Goal: Task Accomplishment & Management: Manage account settings

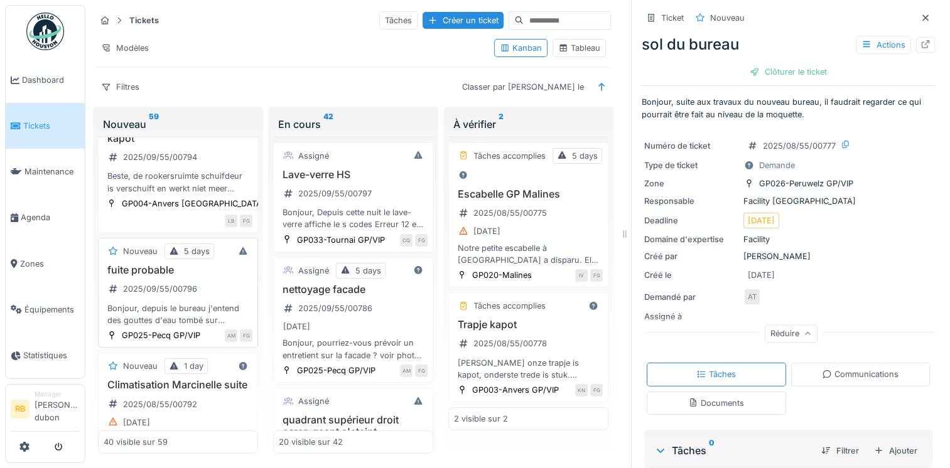
scroll to position [203, 0]
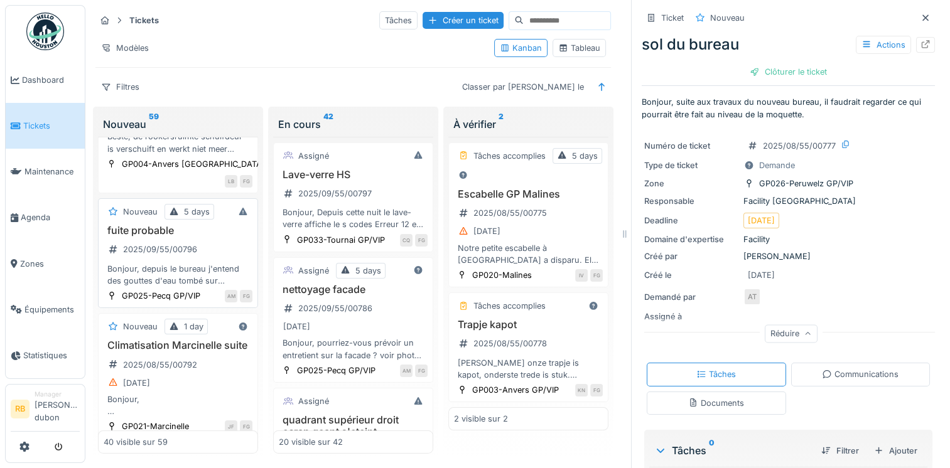
click at [190, 394] on div "Bonjour, La société mr.refrigération est passée il y à maintenant un petit temp…" at bounding box center [178, 406] width 149 height 24
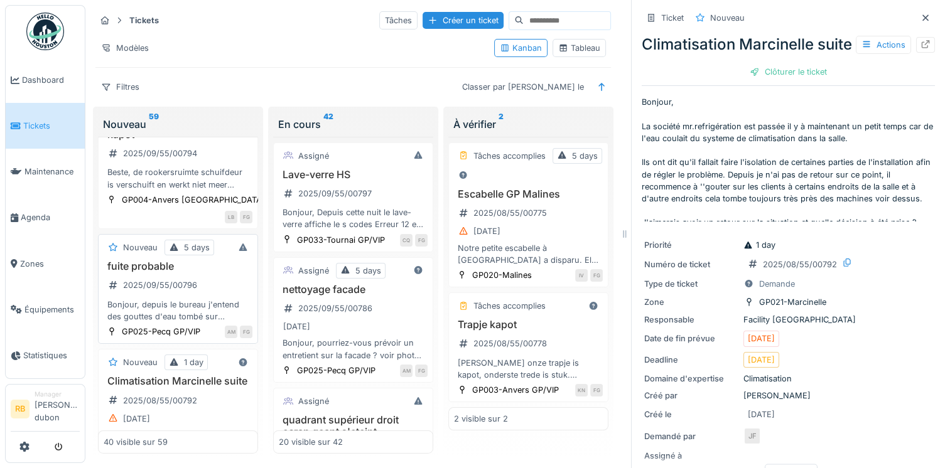
scroll to position [172, 0]
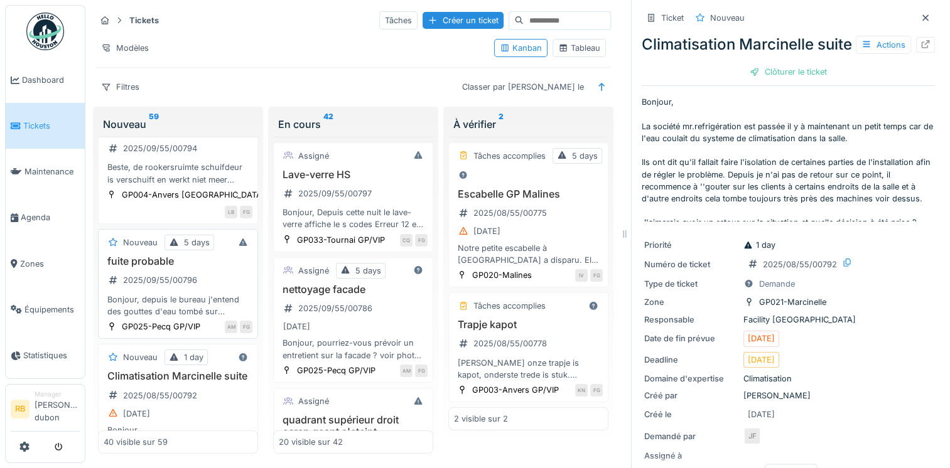
click at [224, 263] on div "fuite probable 2025/09/55/00796 Bonjour, depuis le bureau j'entend des gouttes …" at bounding box center [178, 286] width 149 height 62
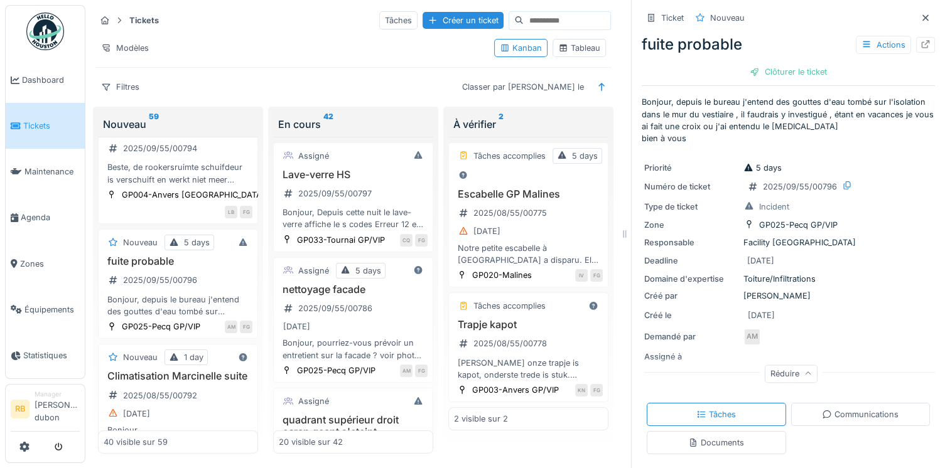
click at [849, 185] on div "Numéro de ticket 2025/09/55/00796" at bounding box center [788, 187] width 288 height 16
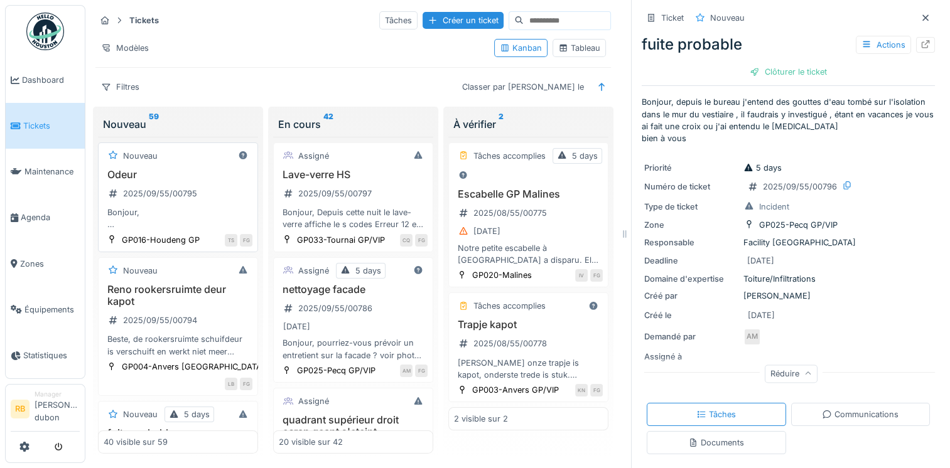
click at [201, 210] on div "Bonjour, Depuis quelques semaines, il y a une petite odeur d’égout dans la sall…" at bounding box center [178, 219] width 149 height 24
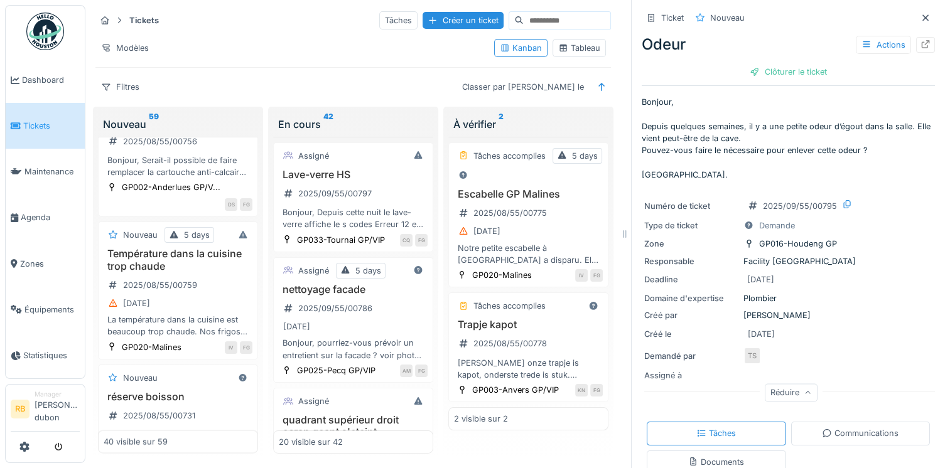
scroll to position [2284, 0]
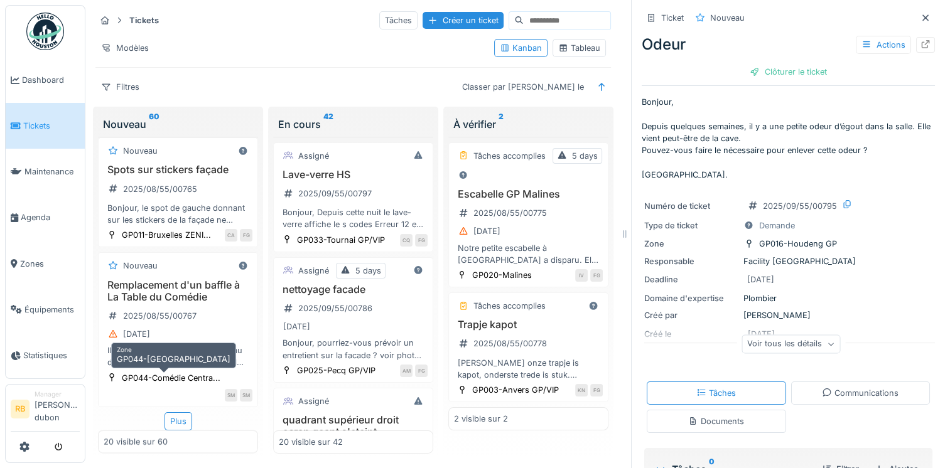
scroll to position [10, 0]
click at [172, 412] on div "Plus" at bounding box center [178, 421] width 28 height 18
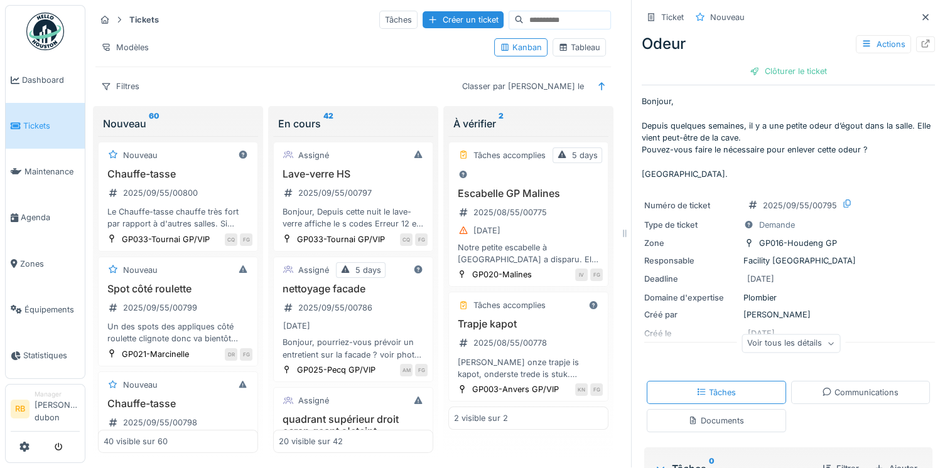
scroll to position [0, 0]
click at [256, 50] on div "Modèles" at bounding box center [289, 48] width 389 height 18
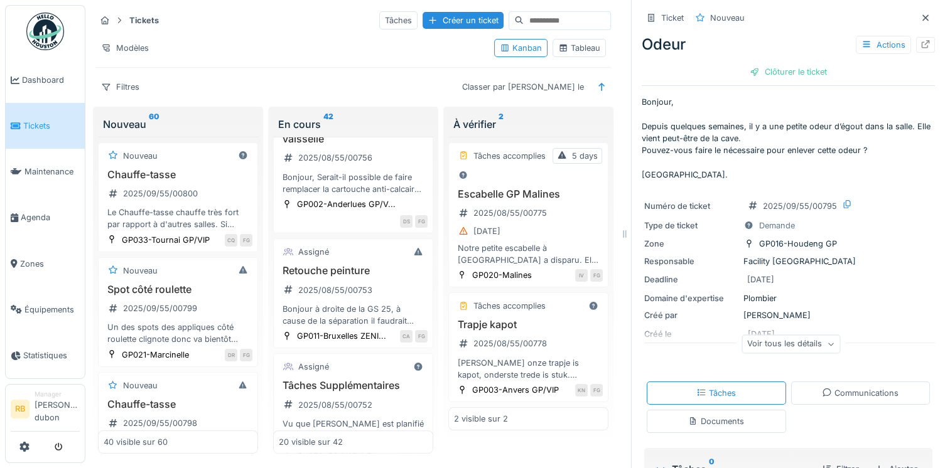
click at [231, 51] on div "Modèles" at bounding box center [289, 48] width 389 height 18
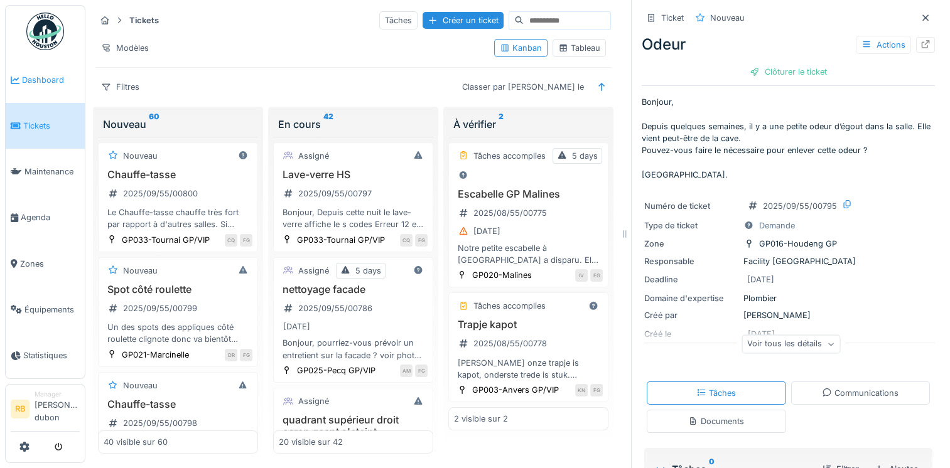
click at [65, 74] on span "Dashboard" at bounding box center [51, 80] width 58 height 12
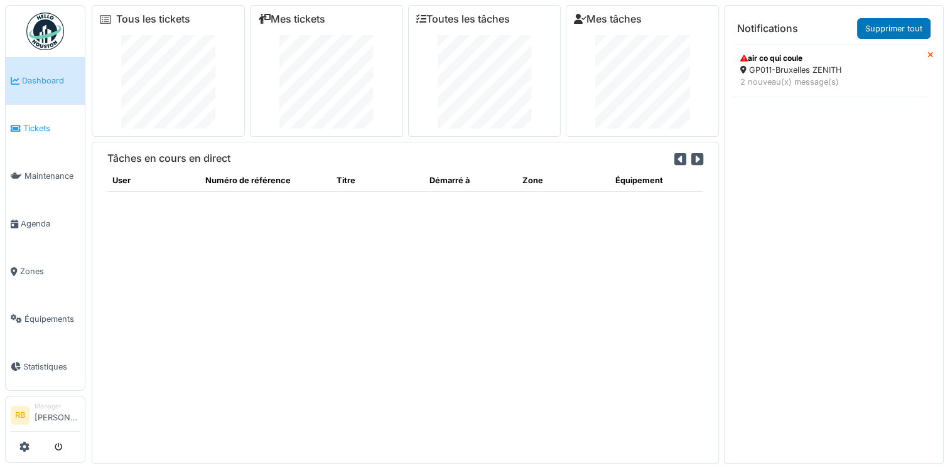
click at [41, 131] on link "Tickets" at bounding box center [45, 129] width 79 height 48
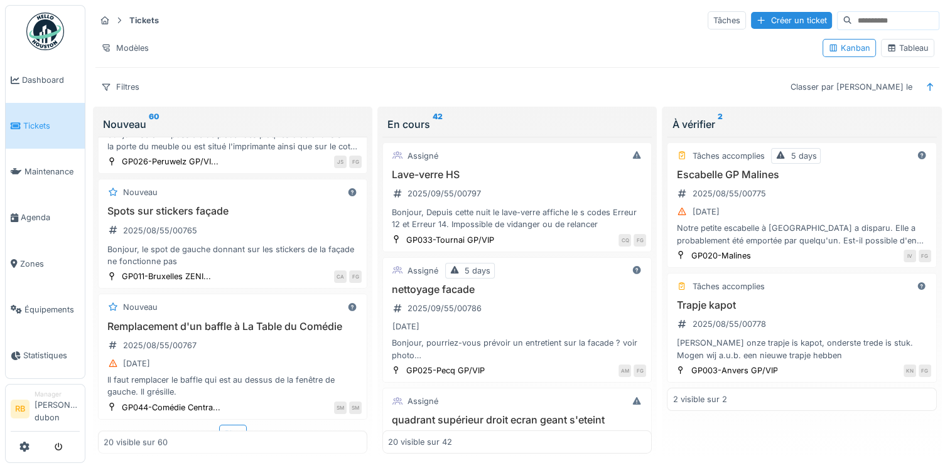
scroll to position [2004, 0]
click at [219, 433] on div "20 visible sur 60" at bounding box center [232, 442] width 269 height 23
click at [230, 412] on div "Nouveau Chauffe-tasse 2025/09/55/00800 Le Chauffe-tasse chauffe très fort par r…" at bounding box center [232, 296] width 269 height 318
click at [228, 424] on div "Plus" at bounding box center [233, 433] width 28 height 18
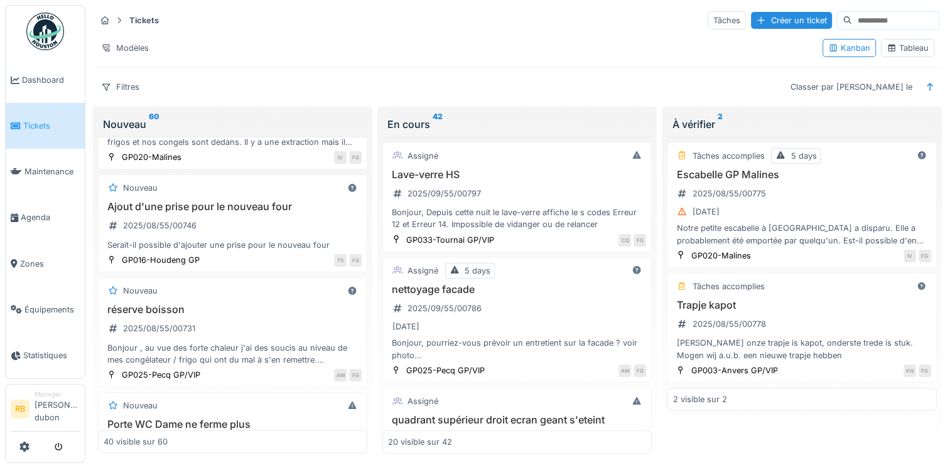
scroll to position [2499, 0]
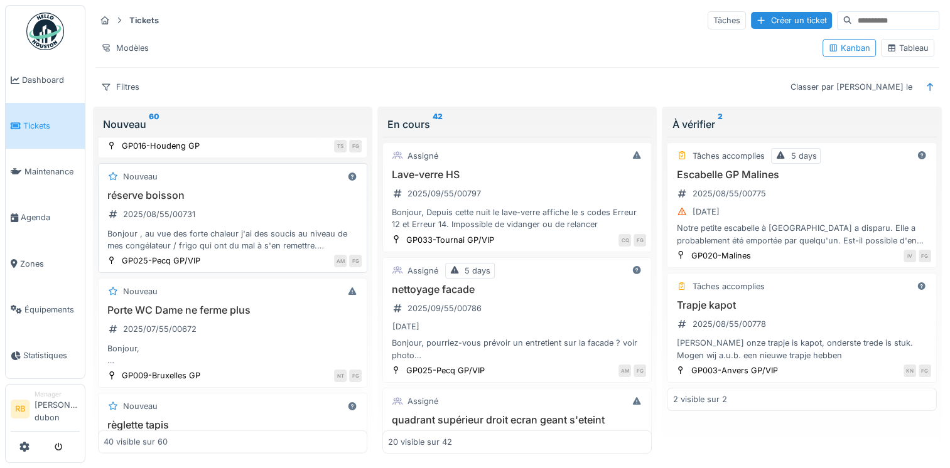
click at [246, 190] on h3 "réserve boisson" at bounding box center [233, 196] width 258 height 12
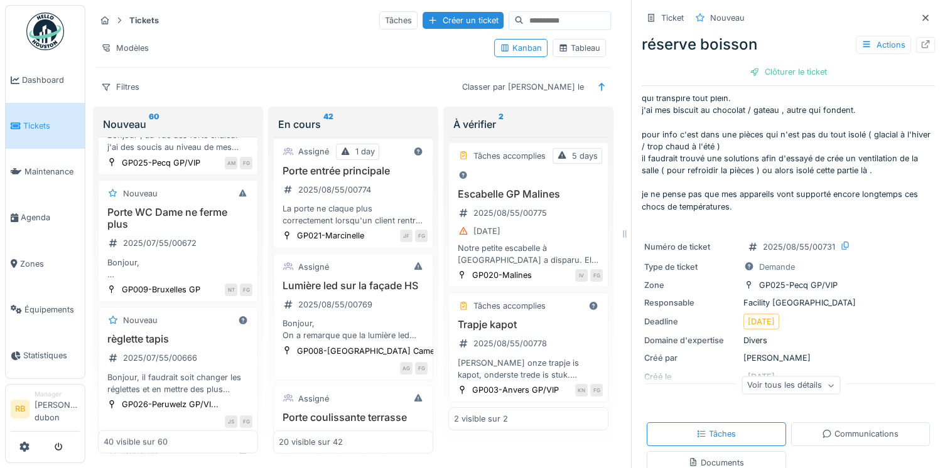
scroll to position [552, 0]
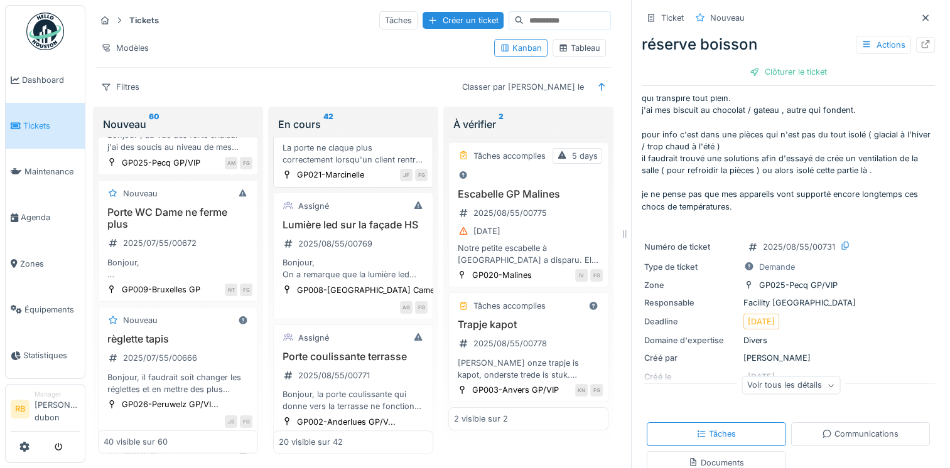
click at [391, 166] on div "La porte ne claque plus correctement lorsqu'un client rentre ou sors , ce qui f…" at bounding box center [353, 154] width 149 height 24
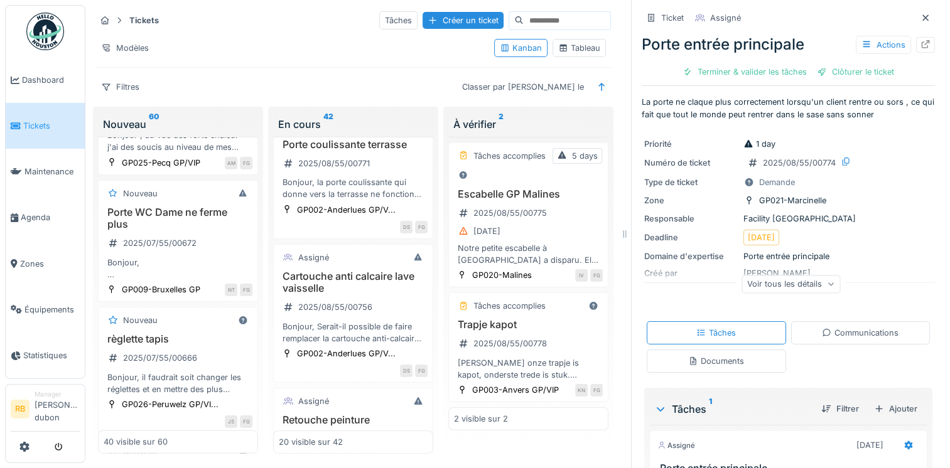
scroll to position [783, 0]
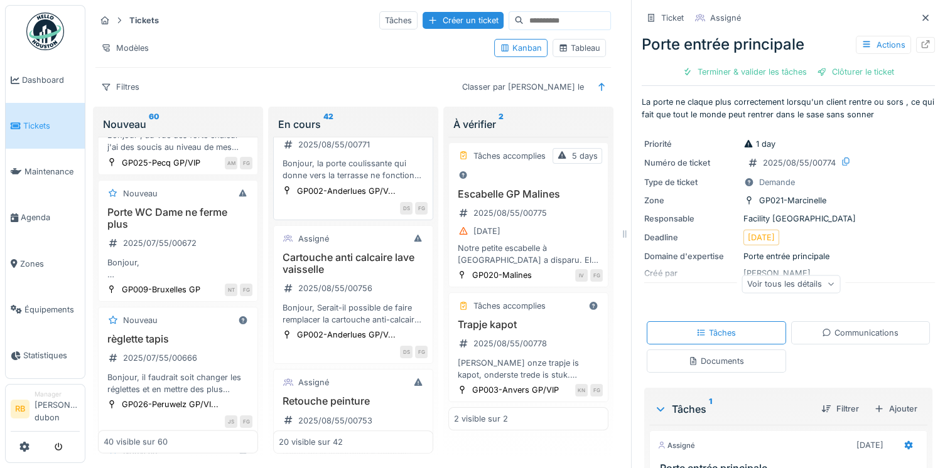
click at [402, 181] on div "Bonjour, la porte coulissante qui donne vers la terrasse ne fonctionne plus et …" at bounding box center [353, 170] width 149 height 24
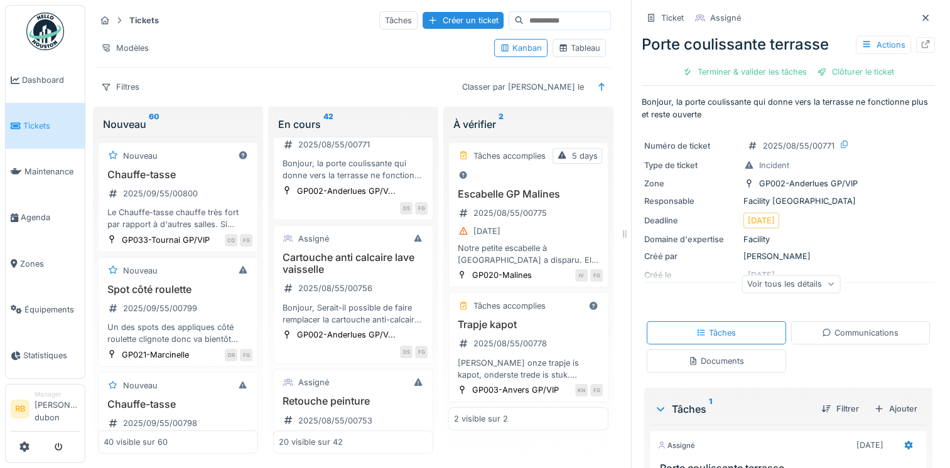
click at [205, 83] on div "Filtres Classer par Créé le" at bounding box center [352, 87] width 515 height 18
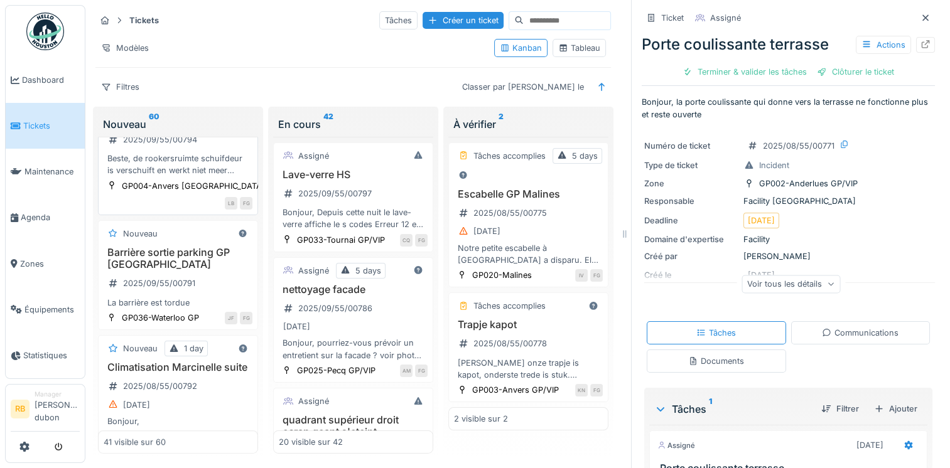
scroll to position [725, 0]
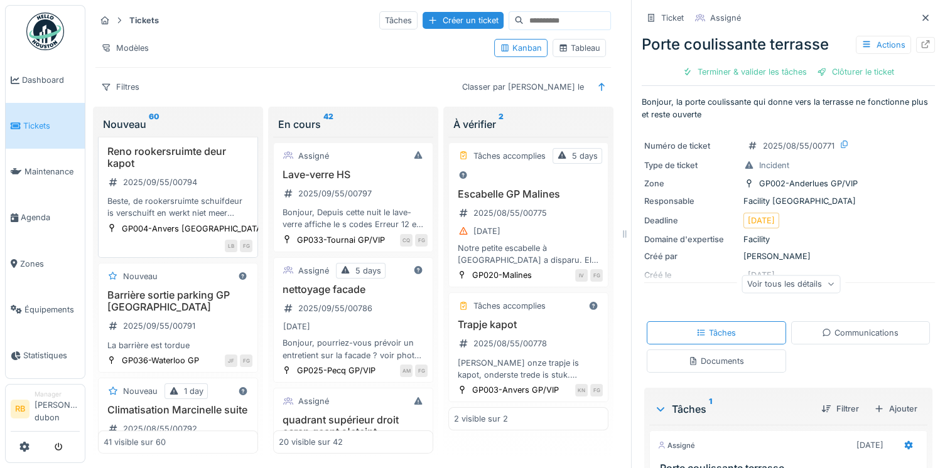
click at [213, 169] on h3 "Reno rookersruimte deur kapot" at bounding box center [178, 158] width 149 height 24
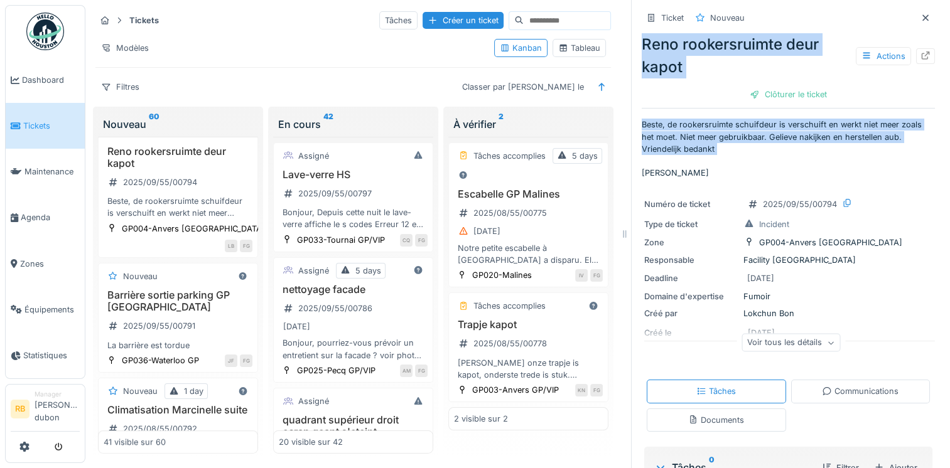
drag, startPoint x: 709, startPoint y: 156, endPoint x: 630, endPoint y: 51, distance: 130.8
click at [631, 51] on div "Ticket Nouveau Reno rookersruimte deur kapot Actions Clôturer le ticket Beste, …" at bounding box center [788, 234] width 314 height 468
copy div "Reno rookersruimte deur kapot Actions Clôturer le ticket Beste, de rookersruimt…"
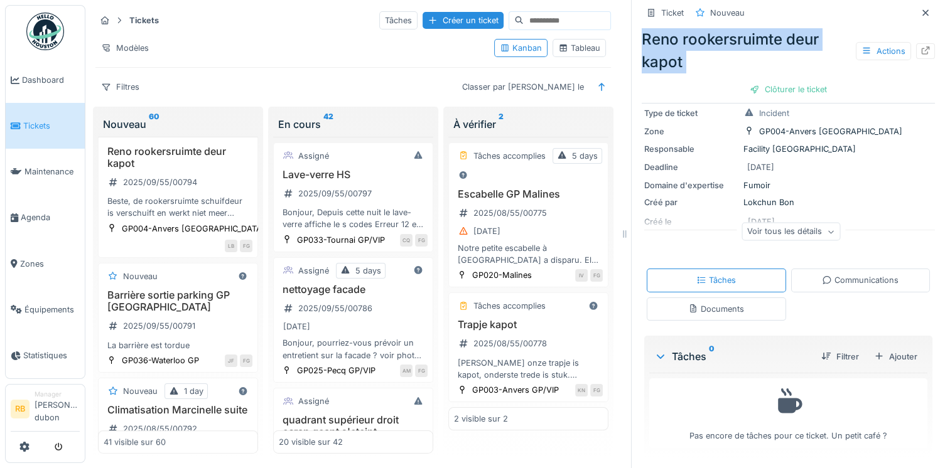
click at [708, 308] on div "Documents" at bounding box center [716, 309] width 56 height 12
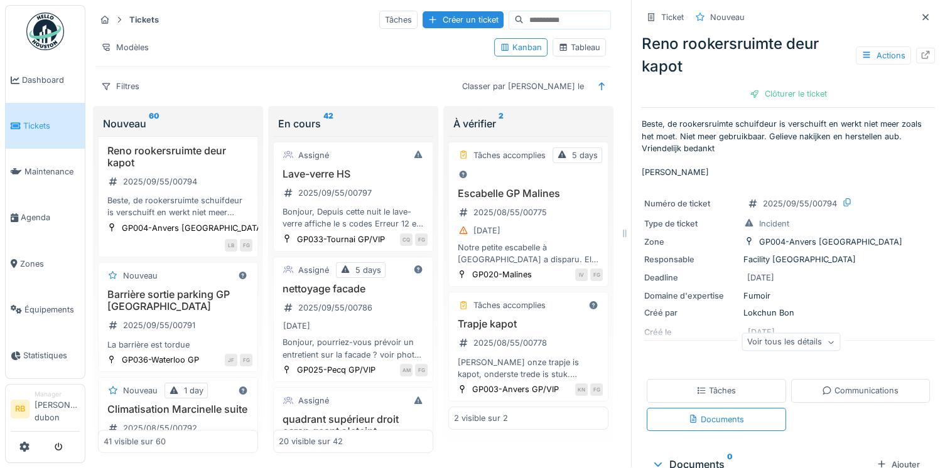
click at [866, 172] on div "Ticket Nouveau Reno rookersruimte deur kapot Actions Clôturer le ticket Beste, …" at bounding box center [788, 257] width 293 height 516
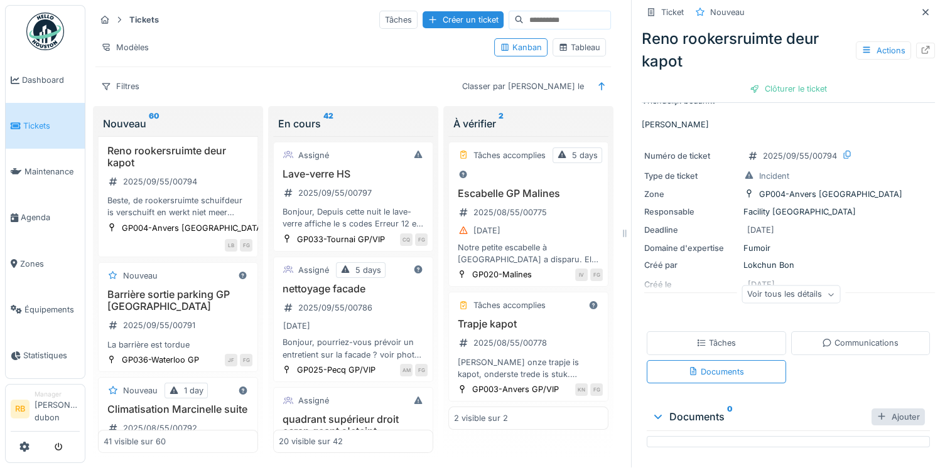
click at [879, 409] on div "Ajouter" at bounding box center [897, 417] width 53 height 17
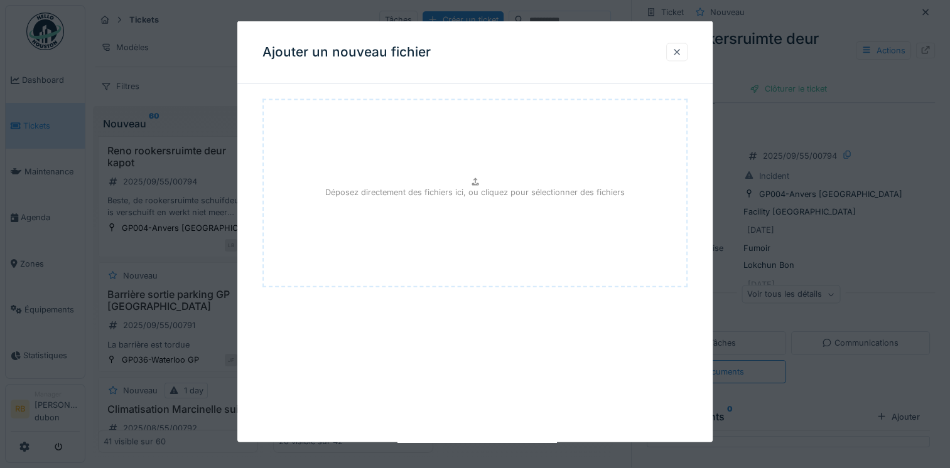
click at [682, 48] on div at bounding box center [677, 52] width 10 height 12
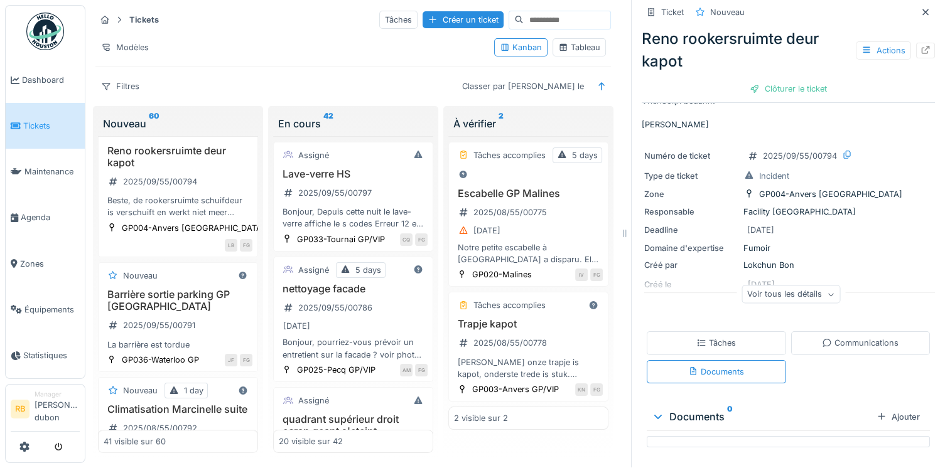
click at [718, 337] on div "Tâches" at bounding box center [716, 343] width 40 height 12
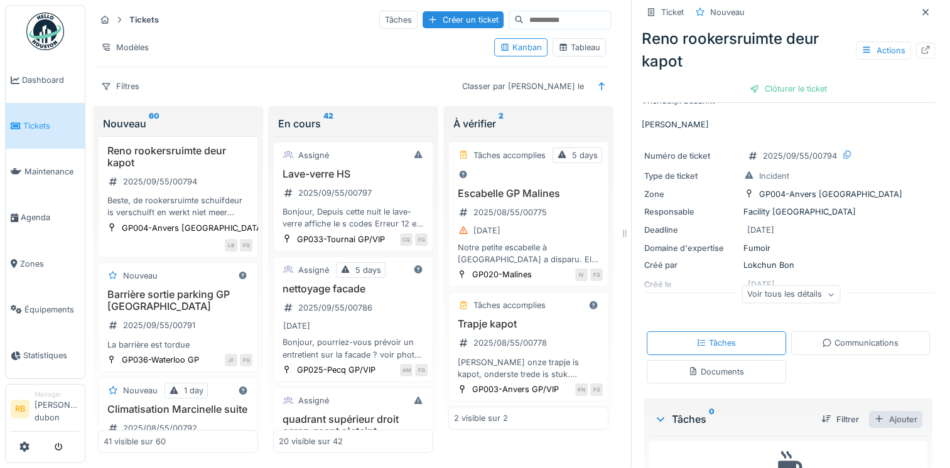
click at [869, 411] on div "Ajouter" at bounding box center [895, 419] width 53 height 17
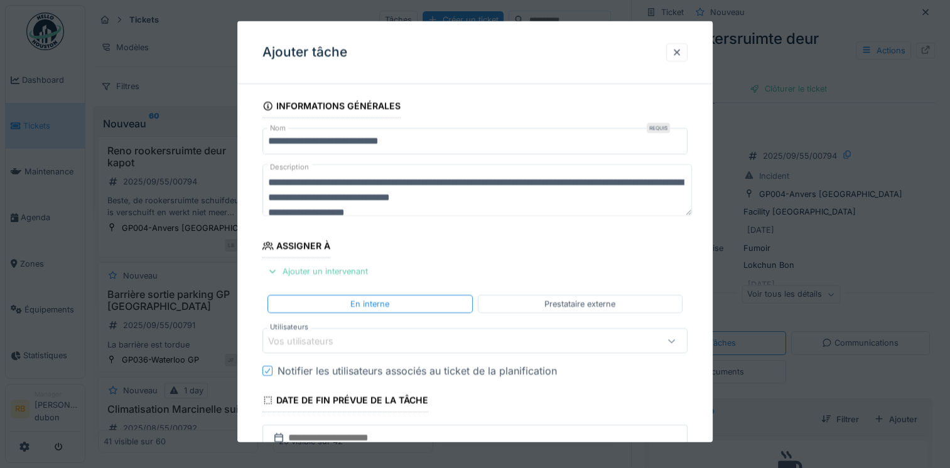
click at [331, 269] on div "Ajouter un intervenant" at bounding box center [317, 271] width 110 height 17
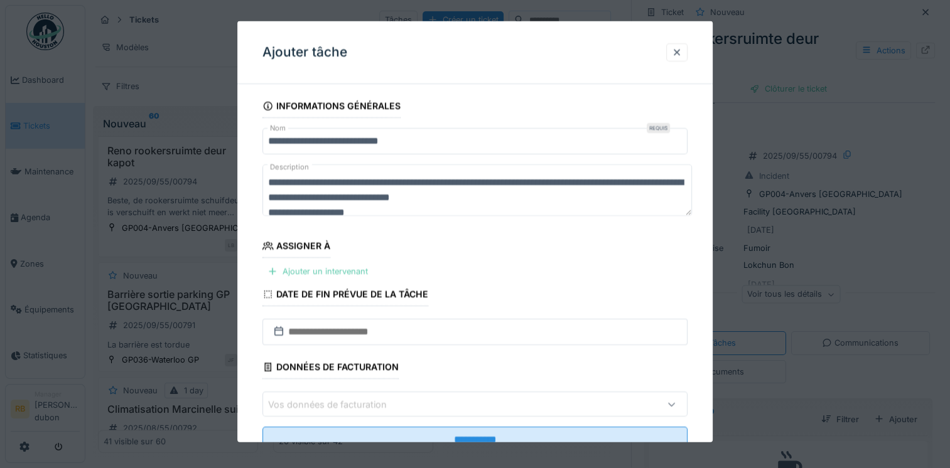
click at [335, 270] on div "Ajouter un intervenant" at bounding box center [317, 271] width 110 height 17
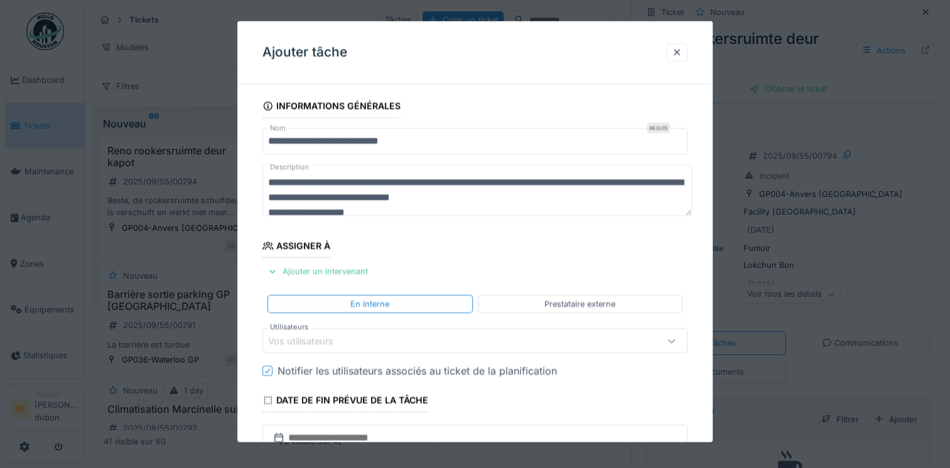
click at [544, 313] on div "En interne Prestataire externe" at bounding box center [474, 304] width 425 height 28
click at [544, 308] on div "Prestataire externe" at bounding box center [580, 304] width 205 height 18
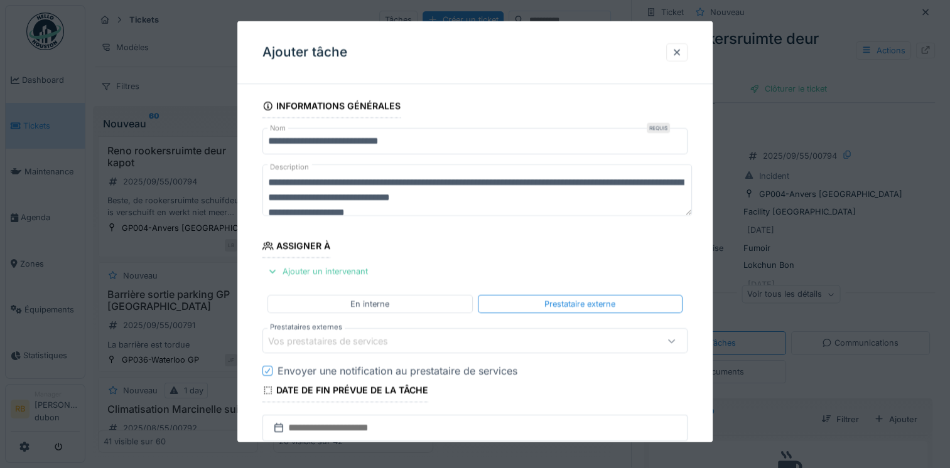
click at [522, 329] on div "Vos prestataires de services" at bounding box center [474, 340] width 425 height 25
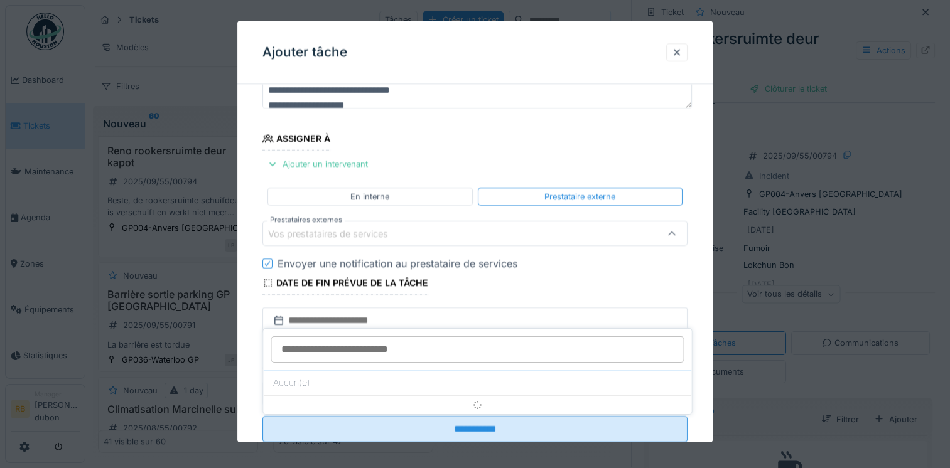
scroll to position [108, 0]
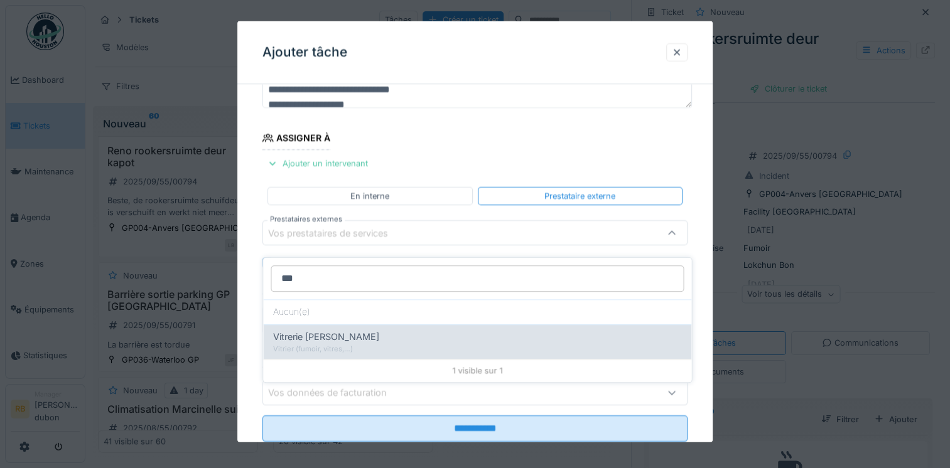
type input "***"
click at [455, 332] on div "Vitrerie [PERSON_NAME]" at bounding box center [477, 337] width 408 height 14
type input "***"
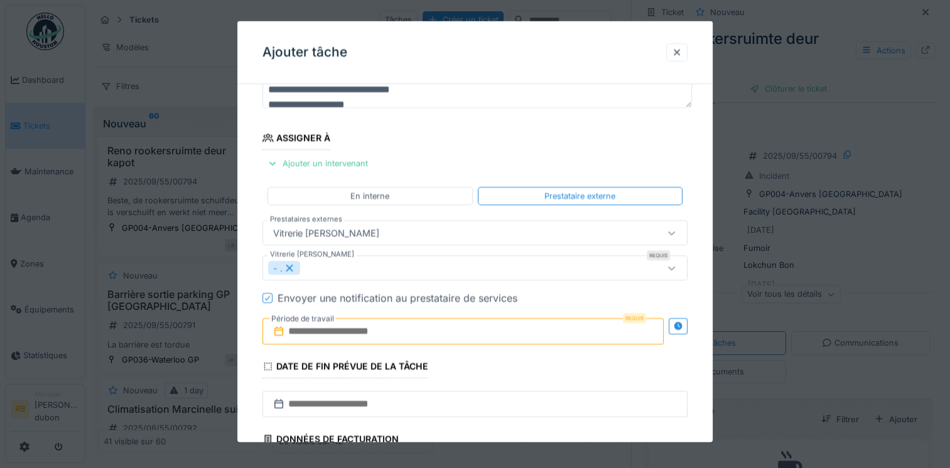
click at [365, 330] on input "text" at bounding box center [462, 331] width 401 height 26
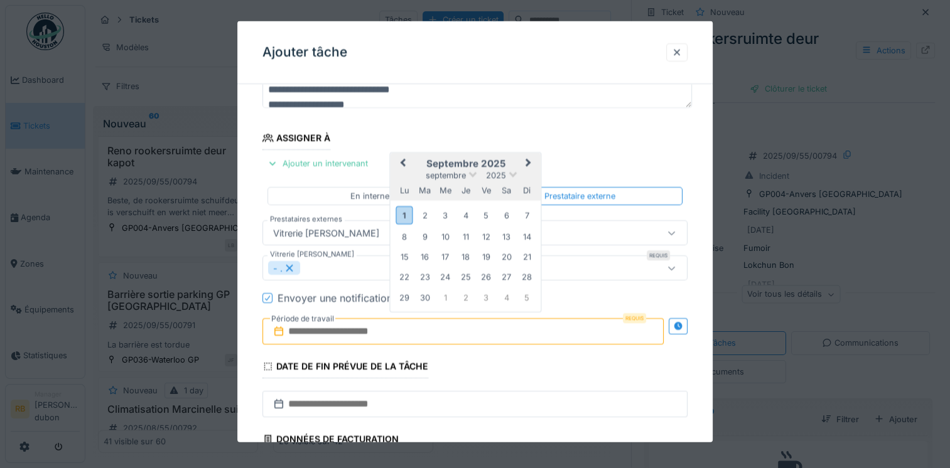
click at [504, 158] on h2 "septembre 2025" at bounding box center [465, 163] width 151 height 11
click at [405, 212] on div "1" at bounding box center [404, 215] width 17 height 18
click at [490, 217] on div "5" at bounding box center [486, 215] width 17 height 17
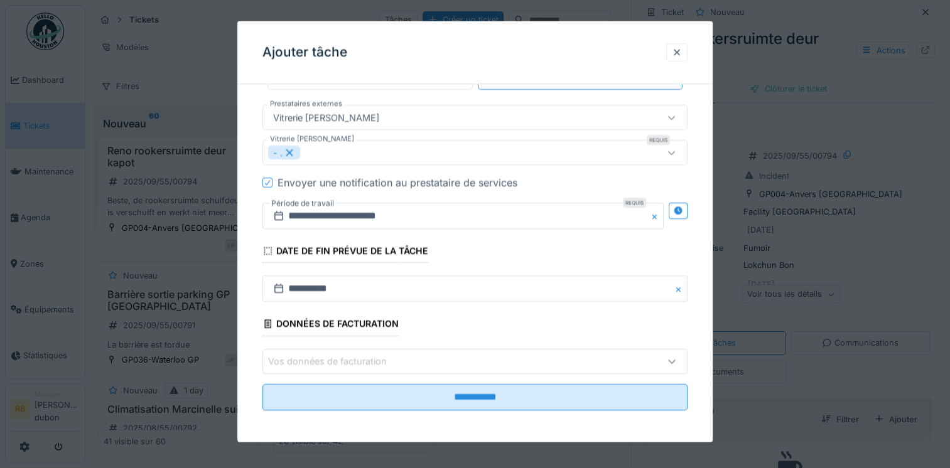
scroll to position [223, 0]
click at [424, 363] on div "Vos données de facturation" at bounding box center [449, 361] width 362 height 14
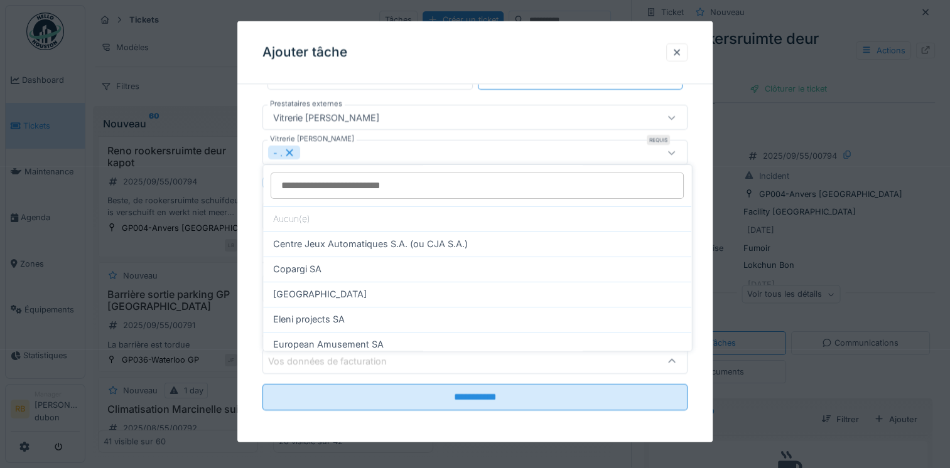
click at [424, 363] on div "Vos données de facturation" at bounding box center [449, 361] width 362 height 14
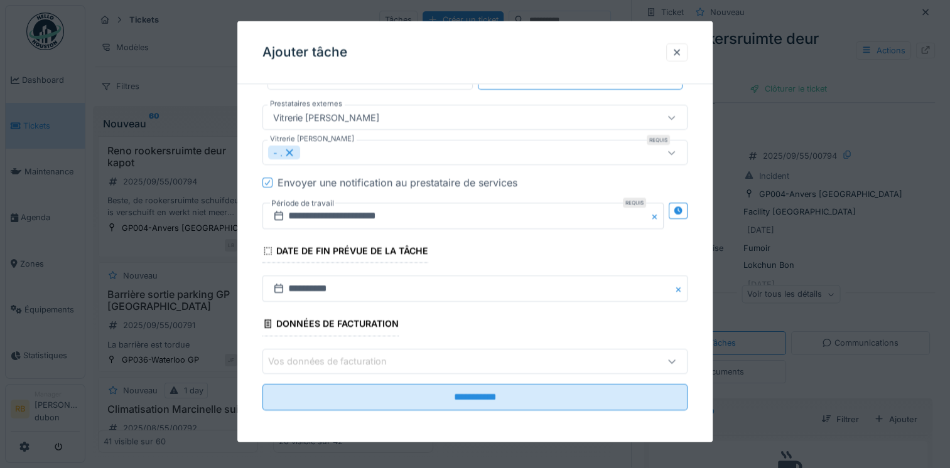
click at [424, 363] on div "Vos données de facturation" at bounding box center [449, 361] width 362 height 14
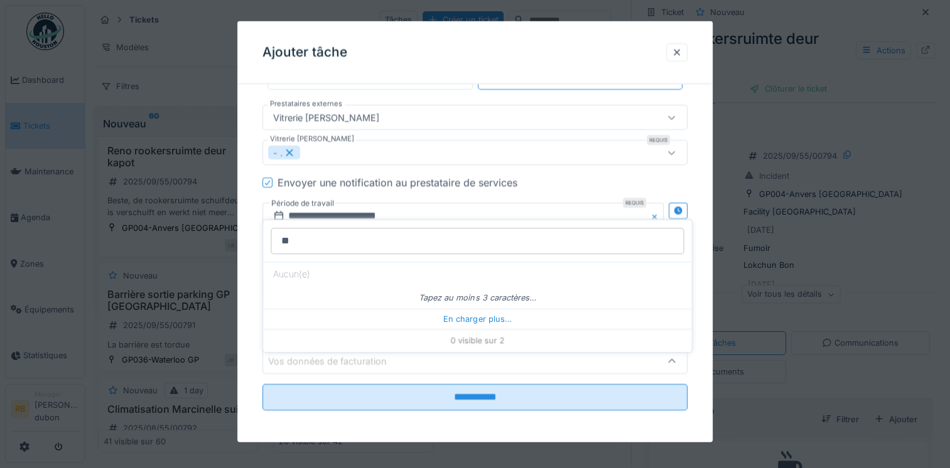
type input "*"
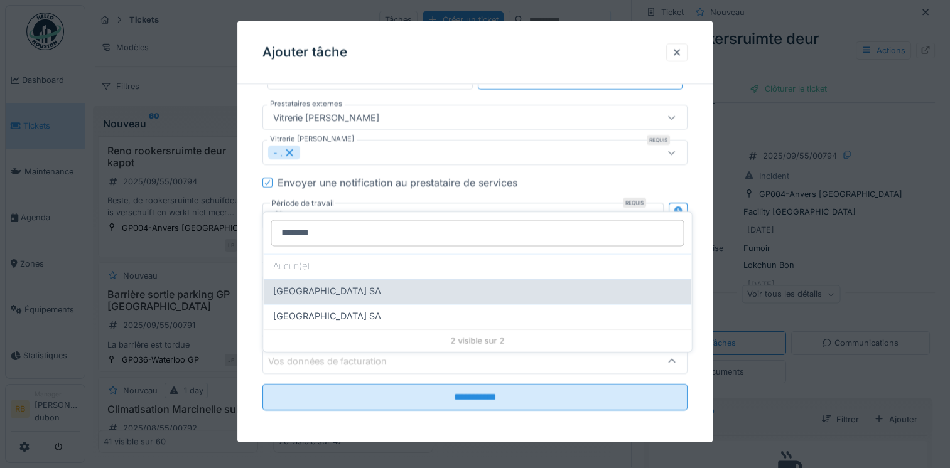
type input "******"
click at [381, 285] on span "[GEOGRAPHIC_DATA] SA" at bounding box center [327, 291] width 108 height 14
type input "*"
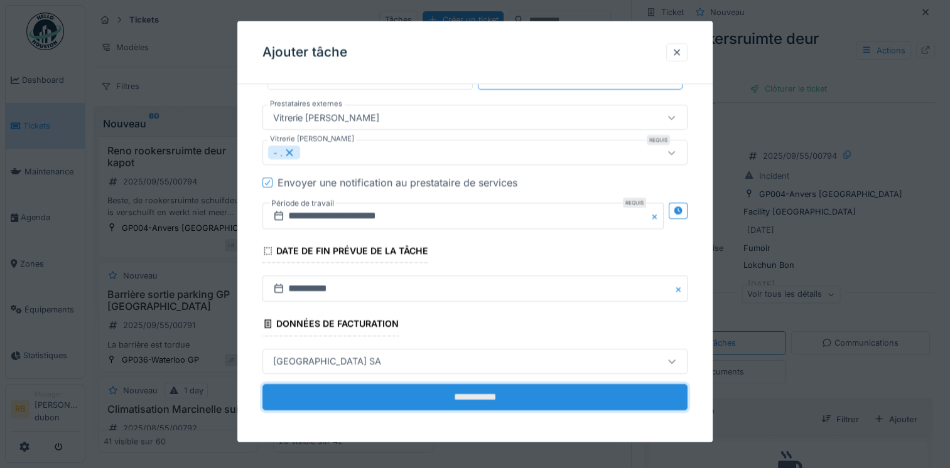
click at [492, 393] on input "**********" at bounding box center [474, 397] width 425 height 26
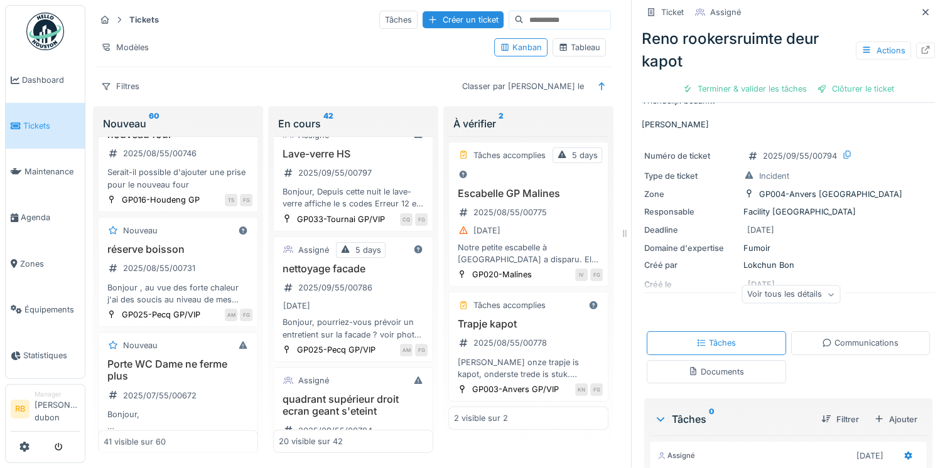
scroll to position [2766, 0]
click at [205, 38] on div "Modèles" at bounding box center [289, 47] width 389 height 18
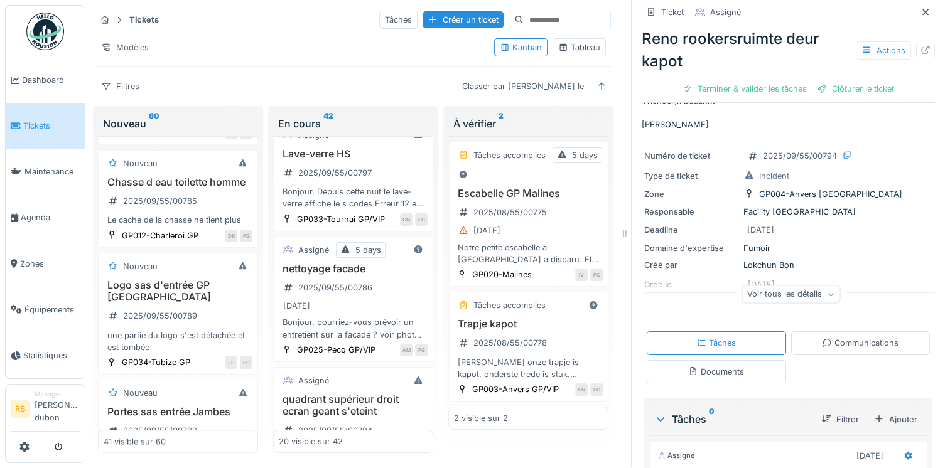
scroll to position [1445, 0]
click at [215, 187] on h3 "Chasse d eau toilette homme" at bounding box center [178, 181] width 149 height 12
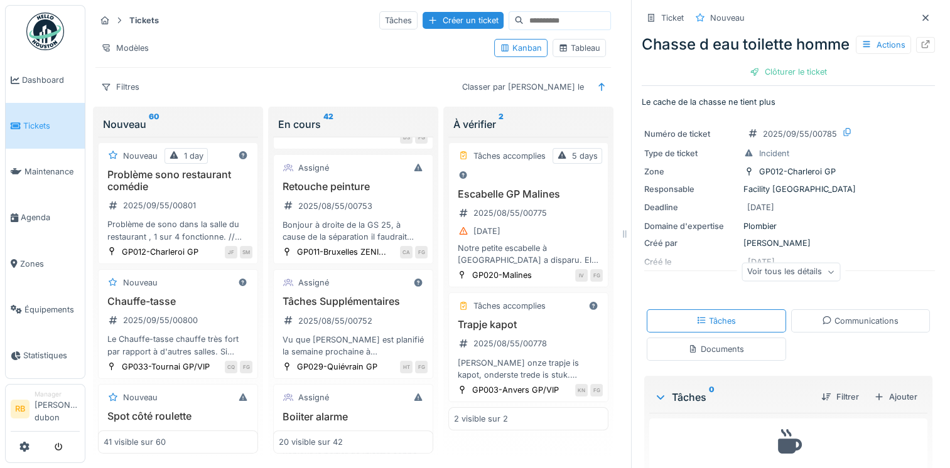
scroll to position [999, 0]
click at [384, 236] on div "Retouche peinture 2025/08/55/00753 Bonjour à droite de la GS 25, à cause de la …" at bounding box center [353, 211] width 149 height 62
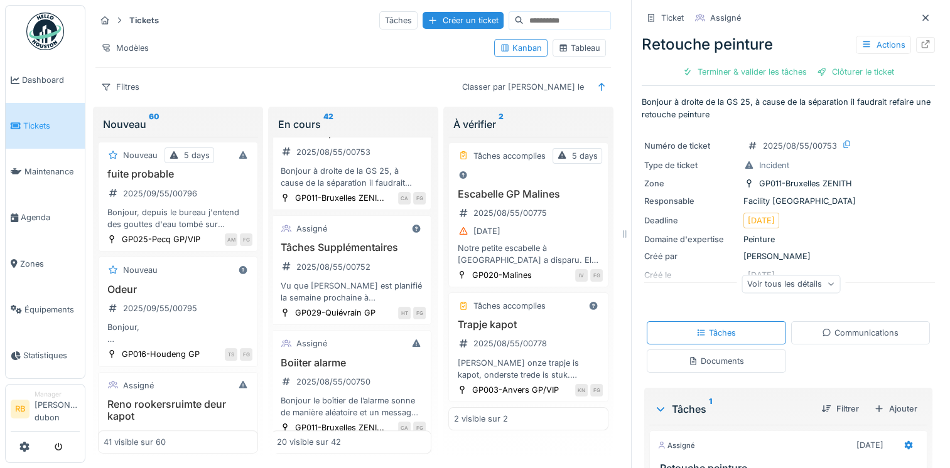
scroll to position [451, 0]
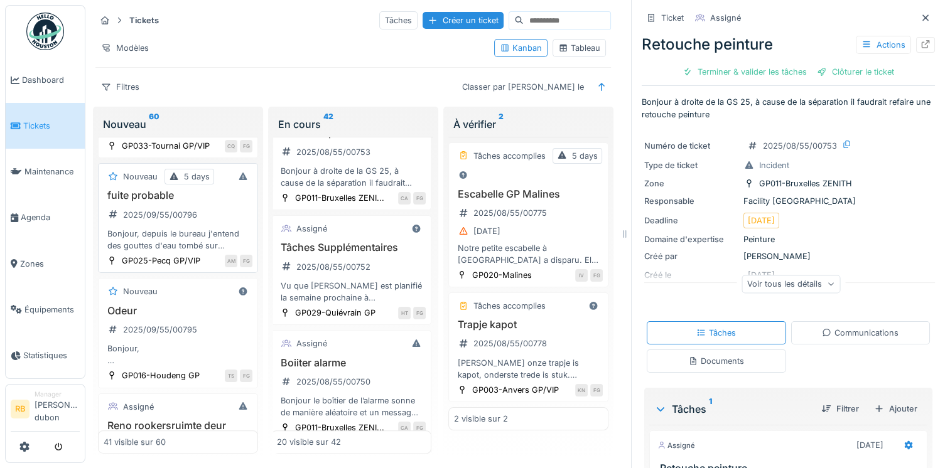
click at [219, 247] on div "fuite probable 2025/09/55/00796 Bonjour, depuis le bureau j'entend des gouttes …" at bounding box center [178, 221] width 149 height 62
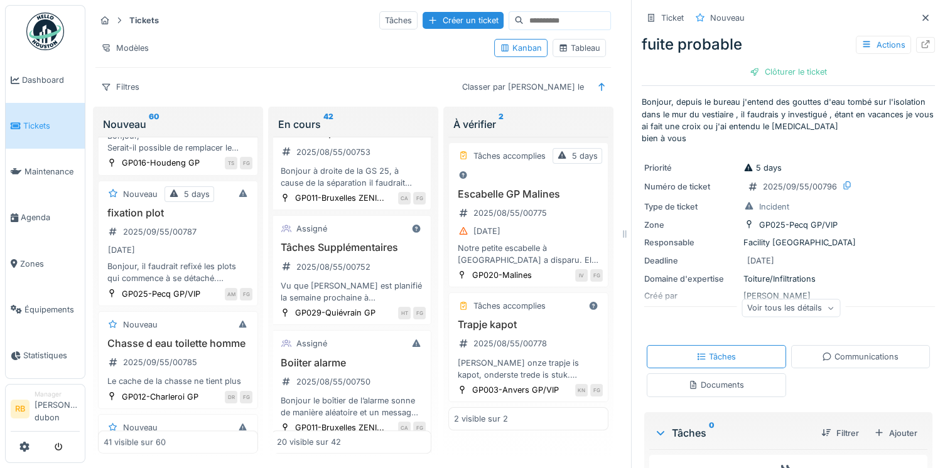
scroll to position [1292, 0]
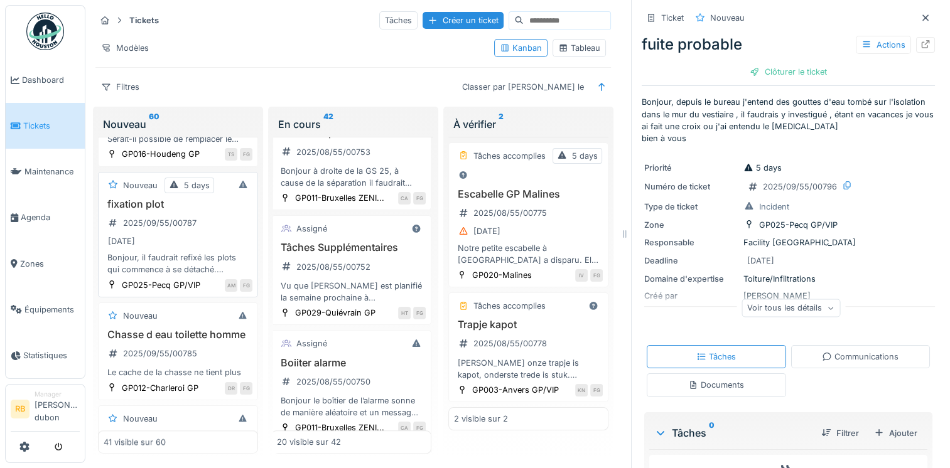
click at [203, 249] on div "[DATE]" at bounding box center [178, 242] width 149 height 16
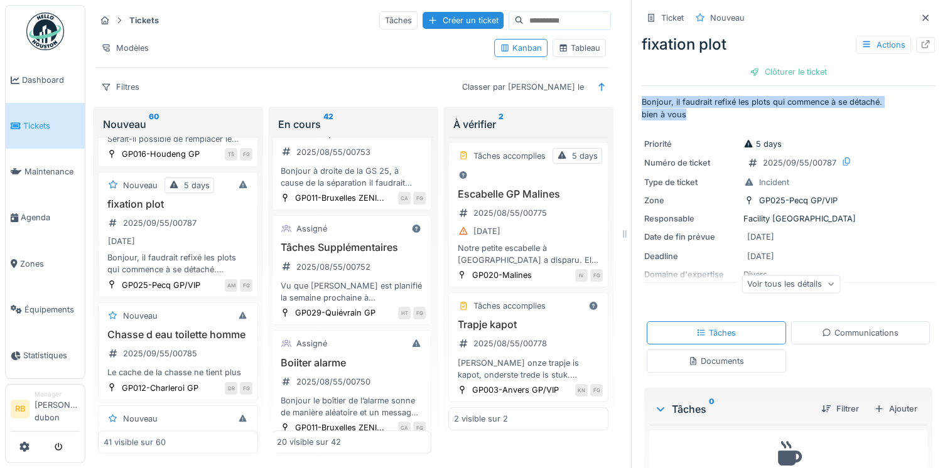
drag, startPoint x: 688, startPoint y: 112, endPoint x: 626, endPoint y: 99, distance: 63.4
click at [631, 99] on div "Ticket Nouveau fixation plot Actions Clôturer le ticket Bonjour, il faudrait re…" at bounding box center [788, 234] width 314 height 468
drag, startPoint x: 626, startPoint y: 99, endPoint x: 705, endPoint y: 114, distance: 80.4
click at [705, 114] on p "Bonjour, il faudrait refixé les plots qui commence à se détaché. bien à vous" at bounding box center [788, 108] width 293 height 24
click at [700, 113] on p "Bonjour, il faudrait refixé les plots qui commence à se détaché. bien à vous" at bounding box center [788, 108] width 293 height 24
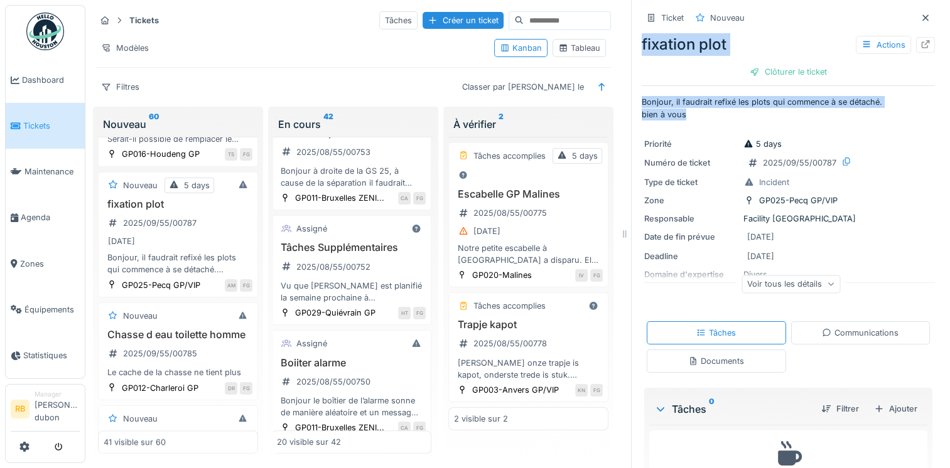
drag, startPoint x: 700, startPoint y: 113, endPoint x: 626, endPoint y: 47, distance: 99.1
click at [631, 47] on div "Ticket Nouveau fixation plot Actions Clôturer le ticket Bonjour, il faudrait re…" at bounding box center [788, 234] width 314 height 468
copy div "fixation plot Actions Clôturer le ticket Bonjour, il faudrait refixé les plots …"
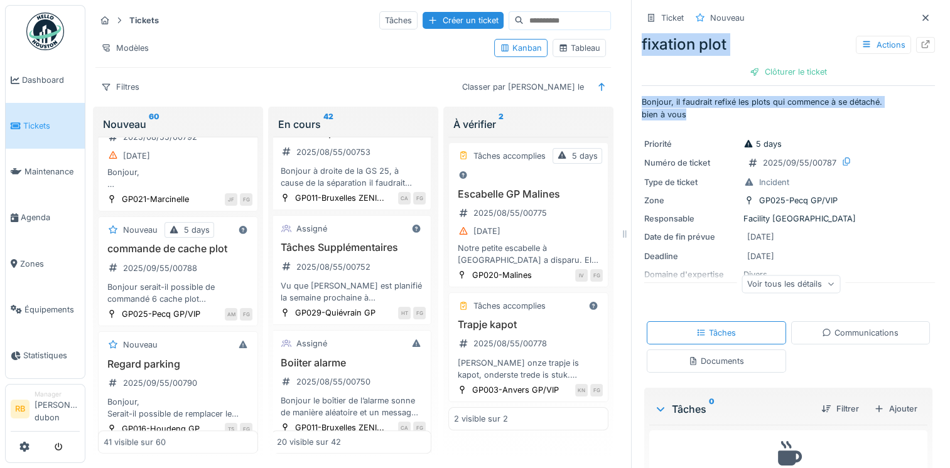
scroll to position [1006, 0]
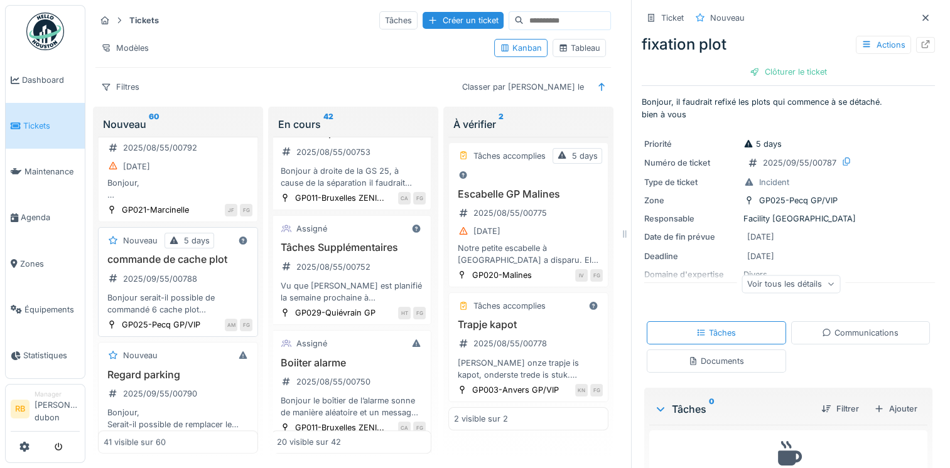
click at [207, 308] on div "commande de cache plot 2025/09/55/00788 Bonjour serait-il possible de commandé …" at bounding box center [178, 285] width 149 height 62
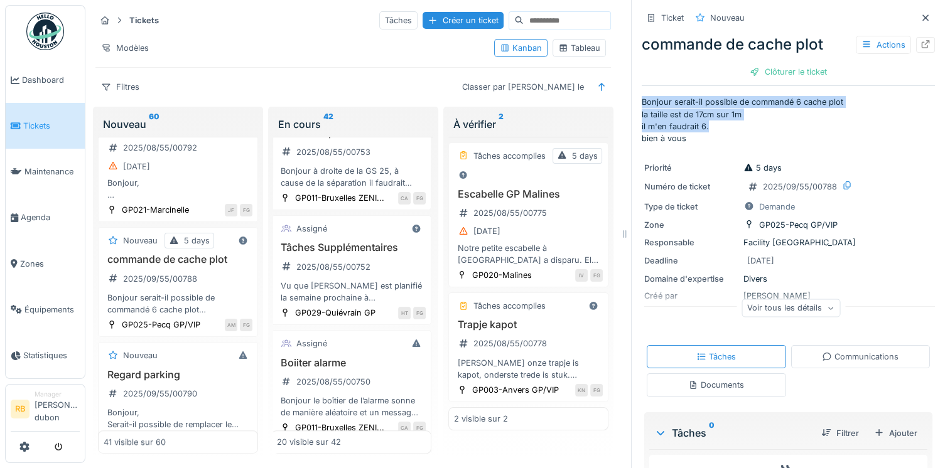
drag, startPoint x: 703, startPoint y: 123, endPoint x: 632, endPoint y: 87, distance: 79.4
click at [642, 87] on div "Ticket Nouveau commande de cache plot Actions Clôturer le ticket Bonjour serait…" at bounding box center [788, 272] width 293 height 544
copy p "Bonjour serait-il possible de commandé 6 cache plot la taille est de 17cm sur 1…"
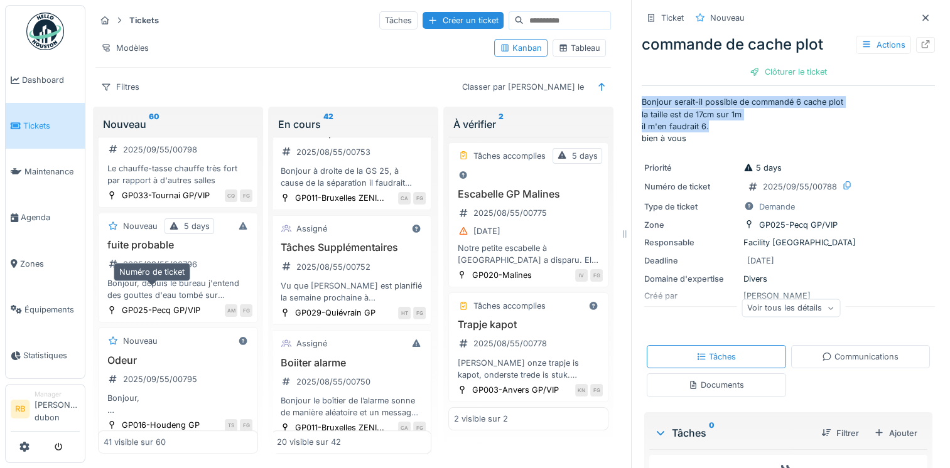
scroll to position [400, 0]
click at [196, 273] on div "2025/09/55/00796" at bounding box center [153, 265] width 98 height 16
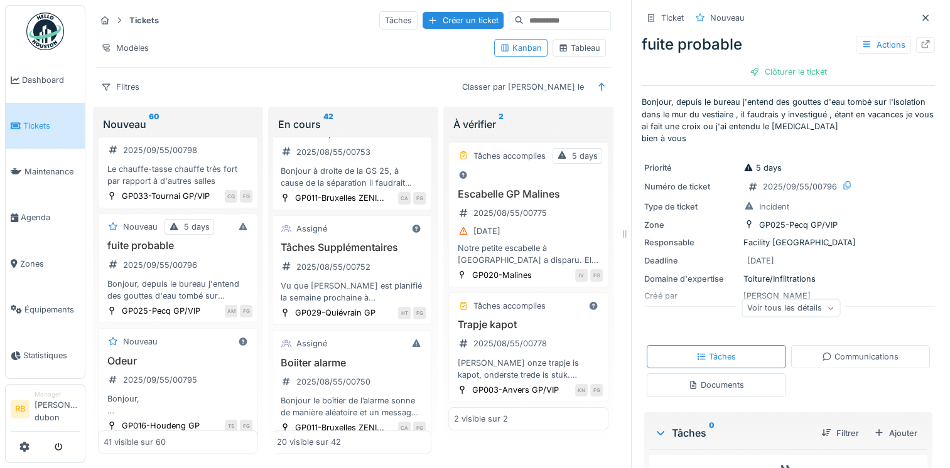
click at [685, 132] on p "Bonjour, depuis le bureau j'entend des gouttes d'eau tombé sur l'isolation dans…" at bounding box center [788, 120] width 293 height 48
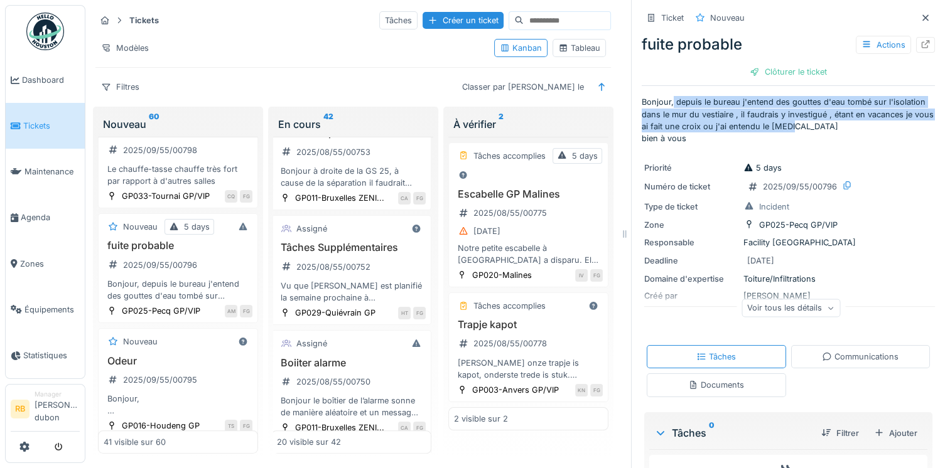
drag, startPoint x: 803, startPoint y: 124, endPoint x: 664, endPoint y: 104, distance: 140.7
click at [664, 104] on p "Bonjour, depuis le bureau j'entend des gouttes d'eau tombé sur l'isolation dans…" at bounding box center [788, 120] width 293 height 48
click at [771, 116] on p "Bonjour, depuis le bureau j'entend des gouttes d'eau tombé sur l'isolation dans…" at bounding box center [788, 120] width 293 height 48
drag, startPoint x: 830, startPoint y: 127, endPoint x: 664, endPoint y: 104, distance: 167.3
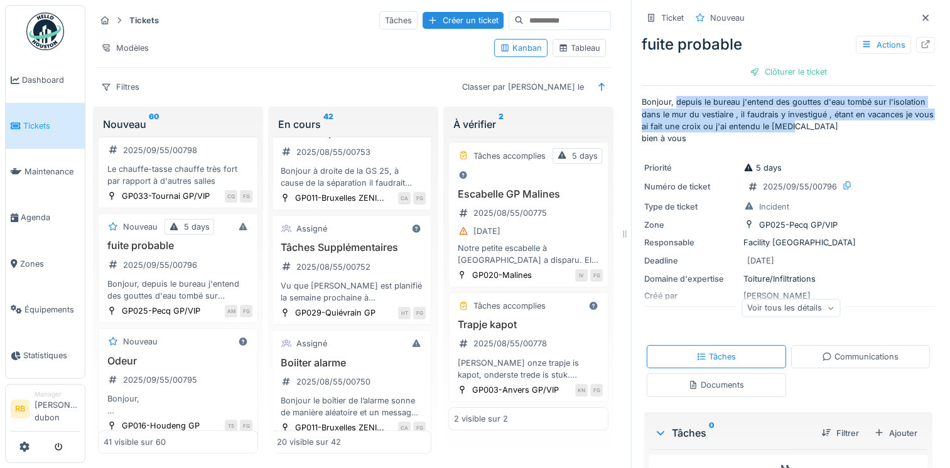
click at [664, 104] on p "Bonjour, depuis le bureau j'entend des gouttes d'eau tombé sur l'isolation dans…" at bounding box center [788, 120] width 293 height 48
drag, startPoint x: 664, startPoint y: 104, endPoint x: 731, endPoint y: 127, distance: 71.1
click at [731, 127] on p "Bonjour, depuis le bureau j'entend des gouttes d'eau tombé sur l'isolation dans…" at bounding box center [788, 120] width 293 height 48
click at [802, 116] on p "Bonjour, depuis le bureau j'entend des gouttes d'eau tombé sur l'isolation dans…" at bounding box center [788, 120] width 293 height 48
drag, startPoint x: 813, startPoint y: 114, endPoint x: 667, endPoint y: 99, distance: 147.0
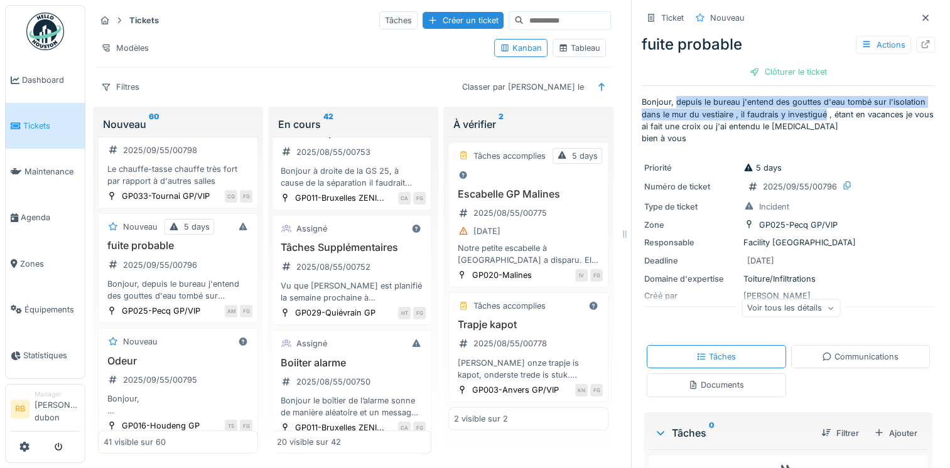
click at [667, 99] on p "Bonjour, depuis le bureau j'entend des gouttes d'eau tombé sur l'isolation dans…" at bounding box center [788, 120] width 293 height 48
copy p "depuis le bureau j'entend des gouttes d'eau tombé sur l'isolation dans le mur d…"
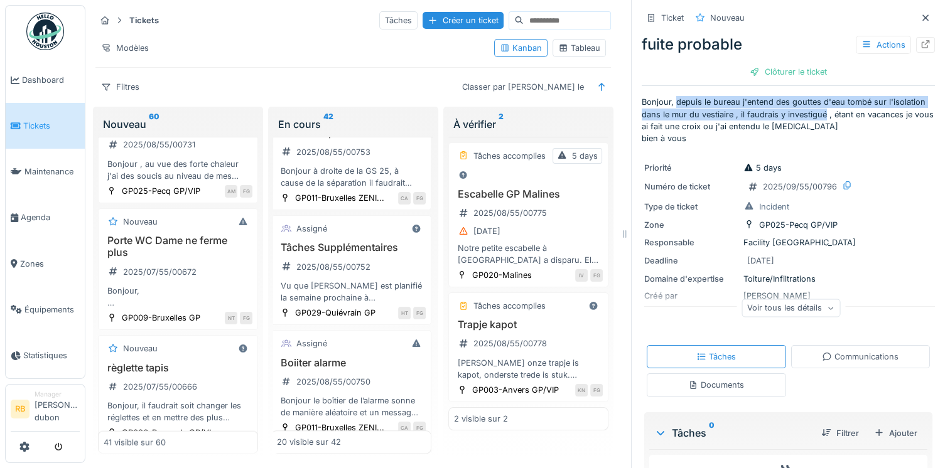
scroll to position [2893, 0]
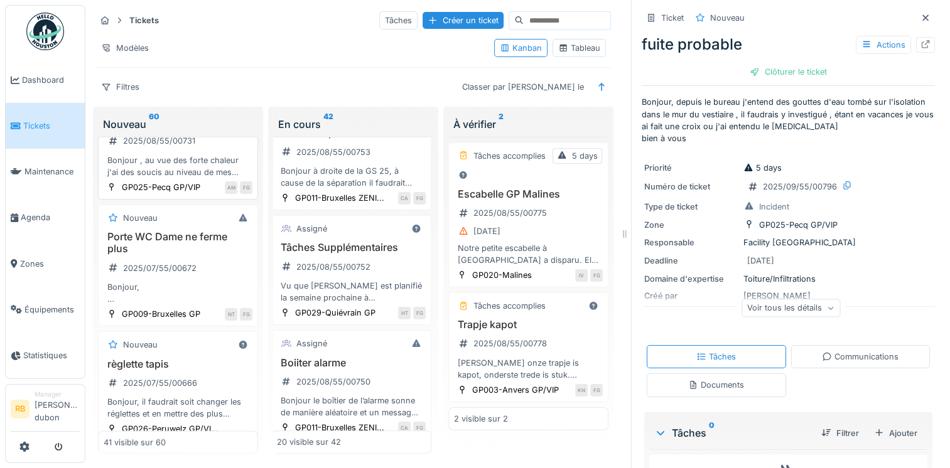
click at [213, 178] on div "réserve boisson 2025/08/55/00731 Bonjour , au vue des forte chaleur j'ai des so…" at bounding box center [178, 147] width 149 height 62
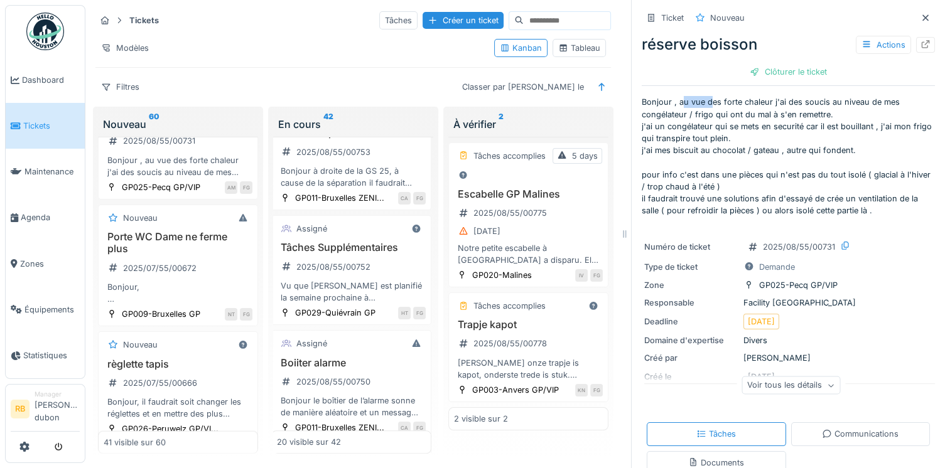
drag, startPoint x: 673, startPoint y: 102, endPoint x: 698, endPoint y: 105, distance: 25.3
click at [698, 105] on p "Bonjour , au vue des forte chaleur j'ai des soucis au niveau de mes congélateur…" at bounding box center [788, 159] width 293 height 126
drag, startPoint x: 698, startPoint y: 105, endPoint x: 666, endPoint y: 122, distance: 36.5
click at [666, 122] on p "Bonjour , au vue des forte chaleur j'ai des soucis au niveau de mes congélateur…" at bounding box center [788, 159] width 293 height 126
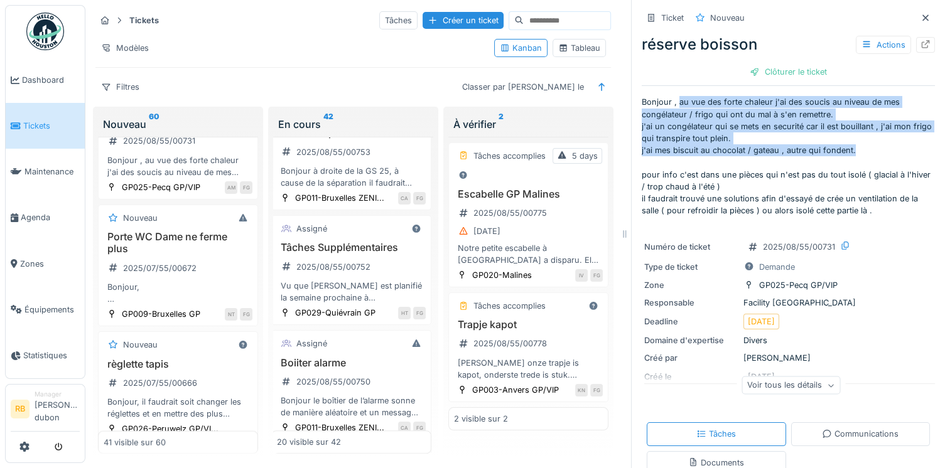
drag, startPoint x: 668, startPoint y: 99, endPoint x: 884, endPoint y: 153, distance: 222.6
click at [884, 153] on p "Bonjour , au vue des forte chaleur j'ai des soucis au niveau de mes congélateur…" at bounding box center [788, 159] width 293 height 126
copy p "au vue des forte chaleur j'ai des soucis au niveau de mes congélateur / frigo q…"
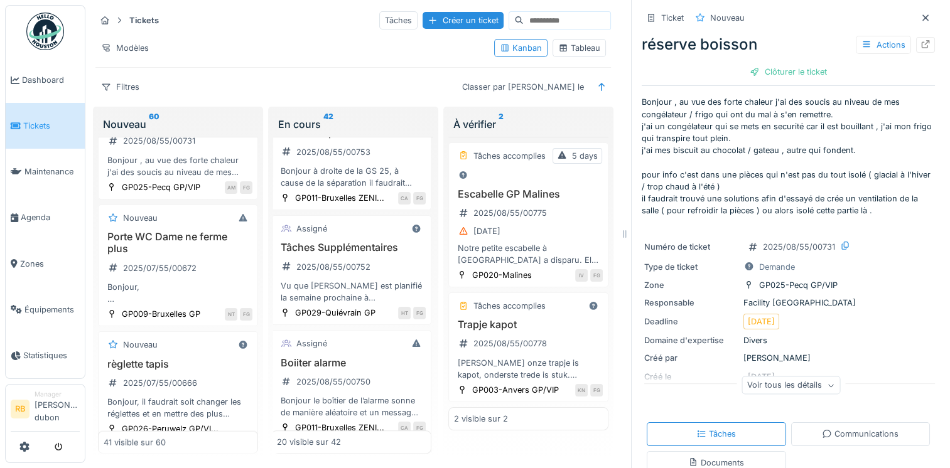
click at [851, 330] on div "Numéro de ticket 2025/08/55/00731 Type de ticket Demande Zone GP025-Pecq GP/VIP…" at bounding box center [788, 320] width 293 height 176
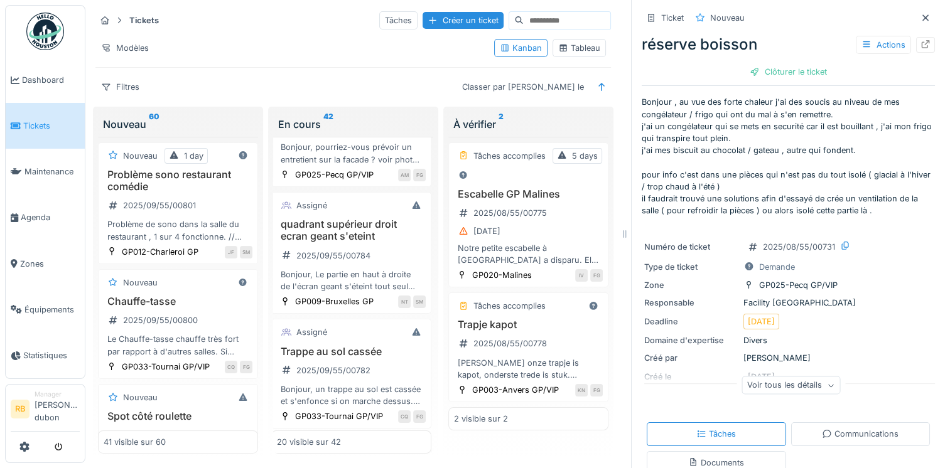
scroll to position [0, 2]
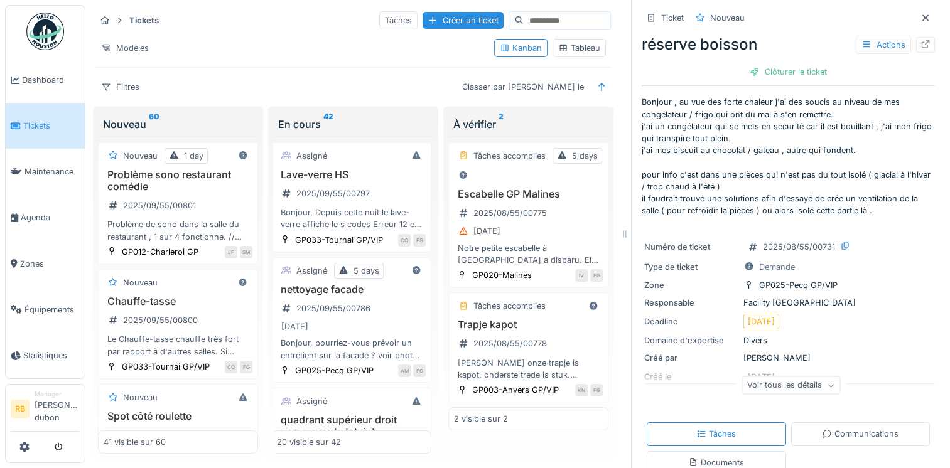
click at [304, 47] on div "Modèles" at bounding box center [289, 48] width 389 height 18
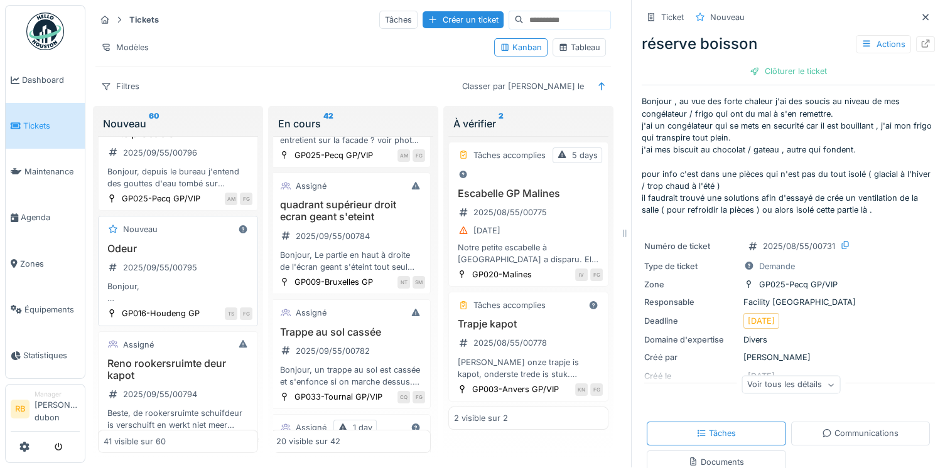
scroll to position [512, 0]
click at [222, 173] on div "fuite probable 2025/09/55/00796 Bonjour, depuis le bureau j'entend des gouttes …" at bounding box center [178, 158] width 149 height 62
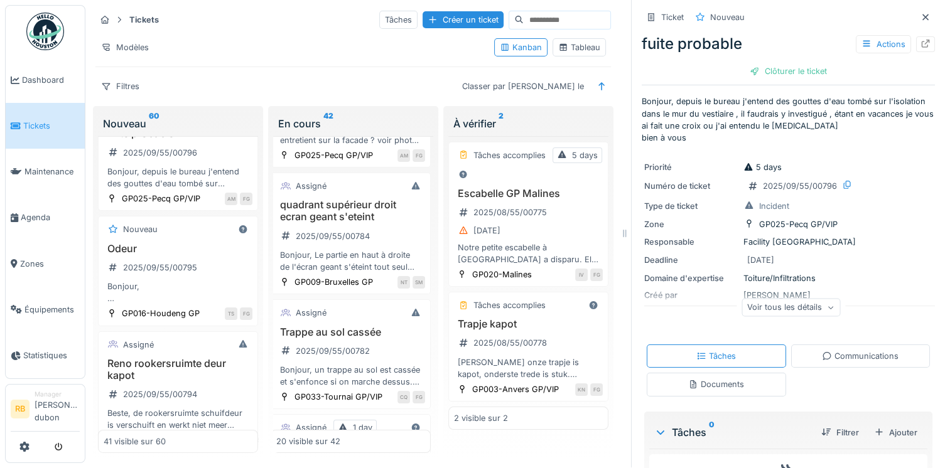
click at [85, 347] on div "Tickets Tâches Créer un ticket Modèles Kanban Tableau Filtres Classer par Créé …" at bounding box center [517, 233] width 864 height 469
